Goal: Transaction & Acquisition: Purchase product/service

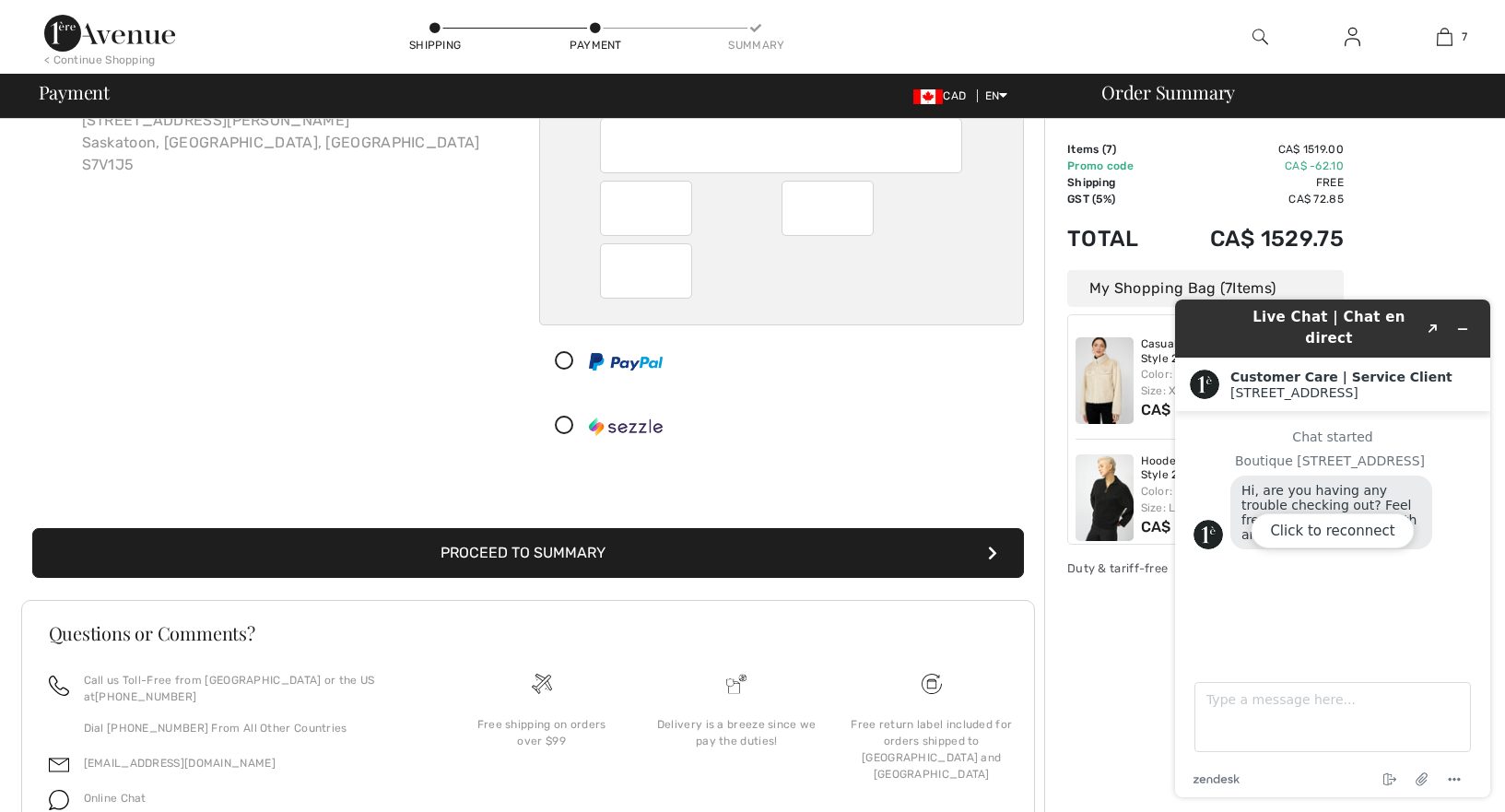
scroll to position [237, 0]
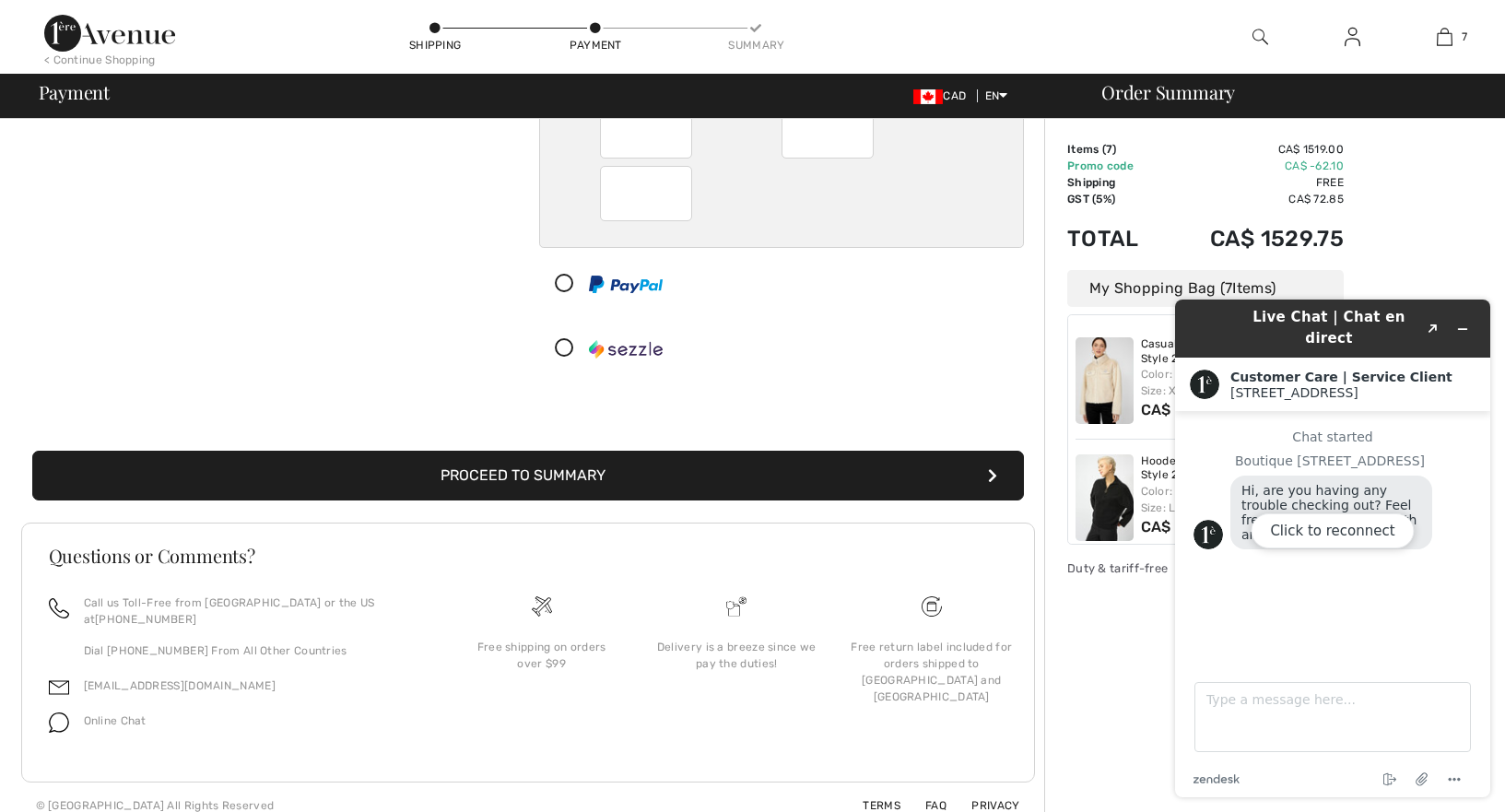
drag, startPoint x: 1440, startPoint y: 162, endPoint x: 1364, endPoint y: 17, distance: 163.7
click at [1440, 162] on div "Order Summary Details Items ( 7 ) CA$ 1519.00 Promo code CA$ -62.10 Shipping Fr…" at bounding box center [1274, 356] width 461 height 947
